Goal: Task Accomplishment & Management: Complete application form

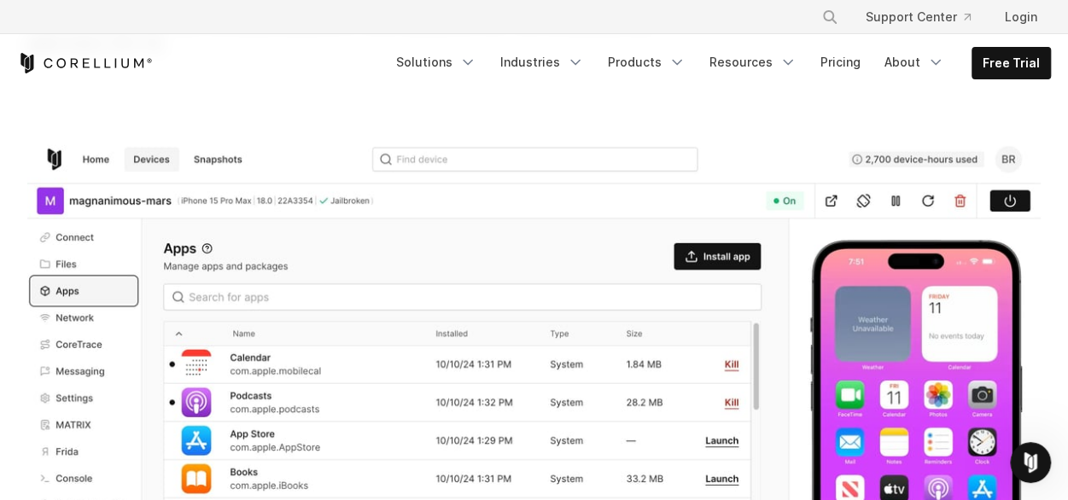
scroll to position [288, 0]
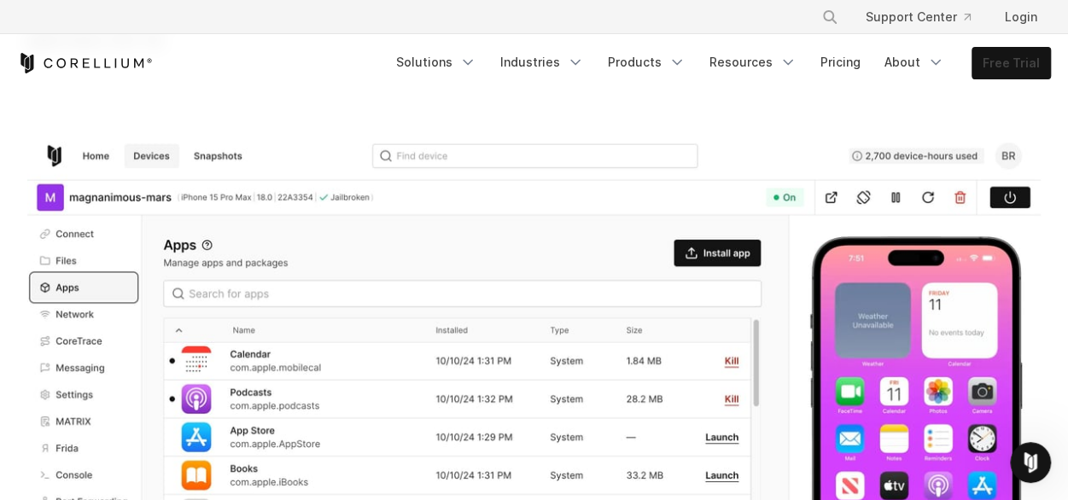
click at [1021, 62] on link "Free Trial" at bounding box center [1011, 63] width 78 height 31
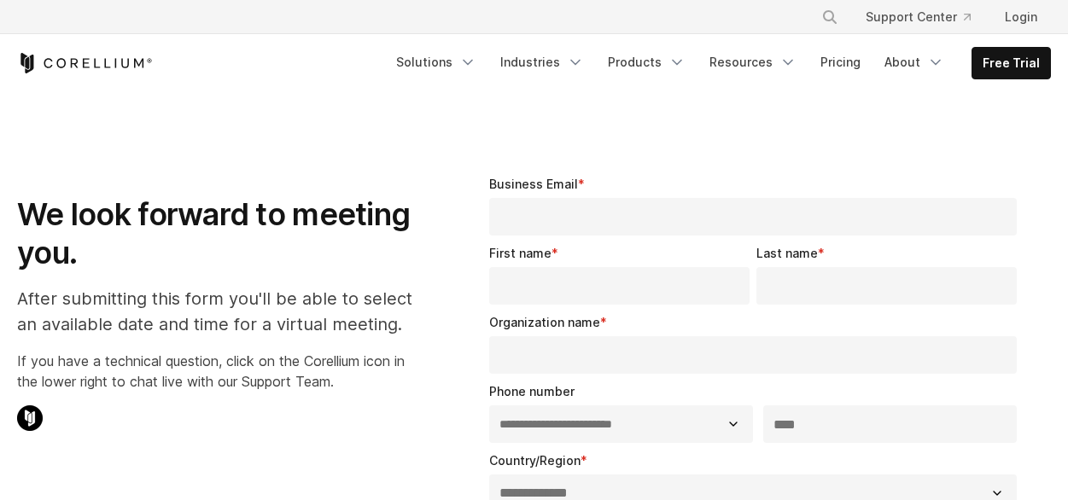
select select "**"
